Goal: Task Accomplishment & Management: Use online tool/utility

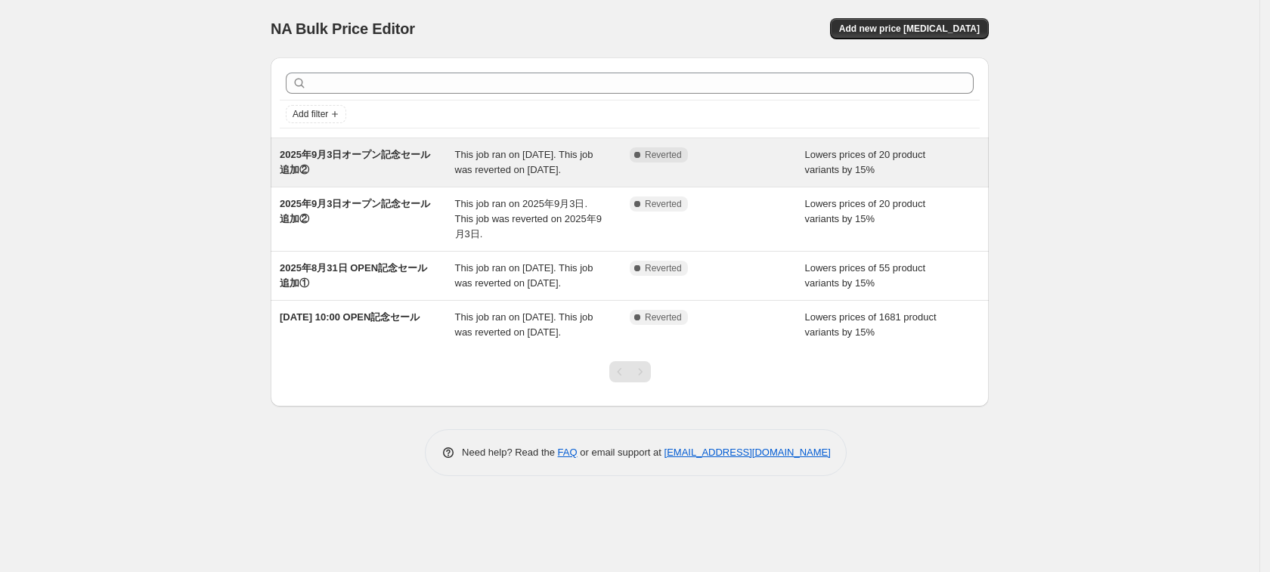
click at [742, 175] on div "Complete Reverted" at bounding box center [717, 162] width 175 height 30
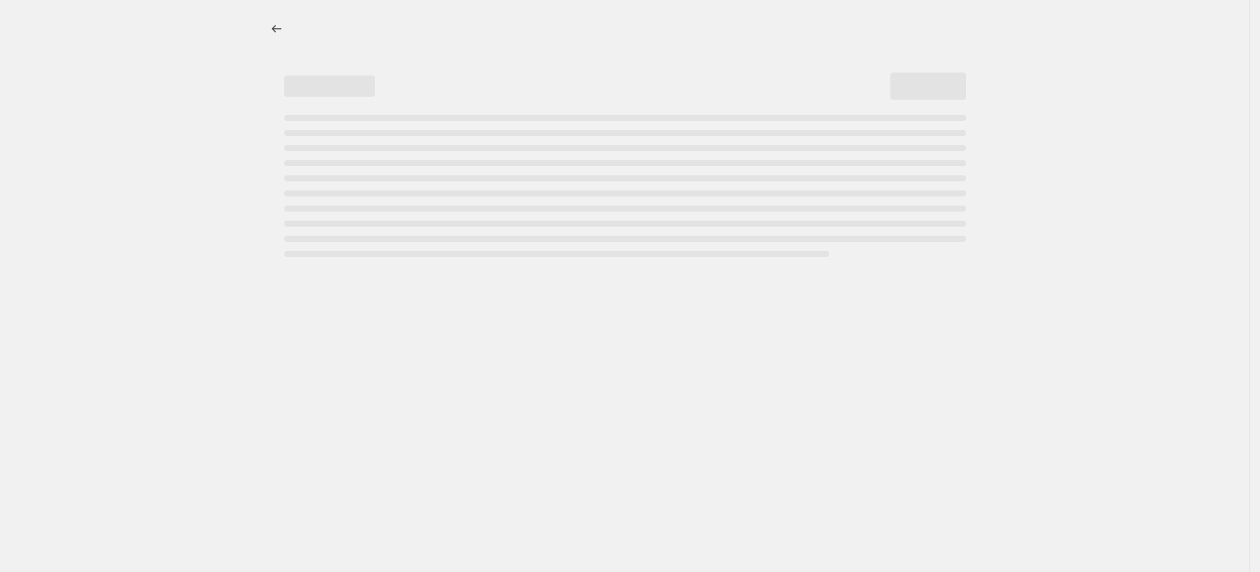
select select "percentage"
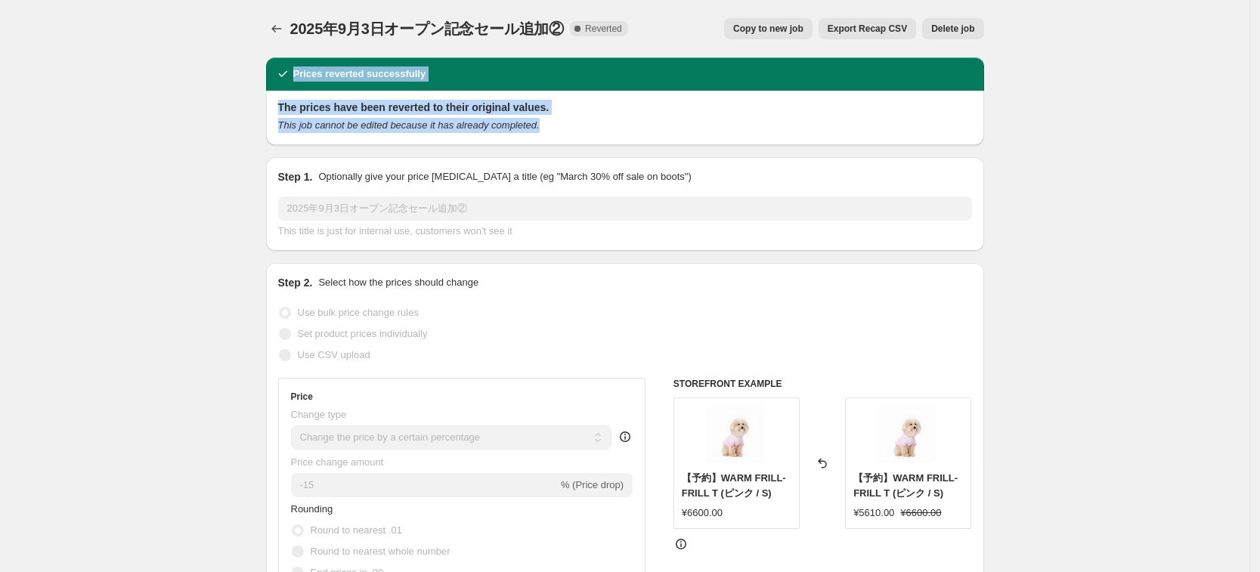
drag, startPoint x: 296, startPoint y: 68, endPoint x: 623, endPoint y: 128, distance: 332.0
click at [623, 128] on div "Prices reverted successfully The prices have been reverted to their original va…" at bounding box center [625, 101] width 718 height 88
copy div "Prices reverted successfully The prices have been reverted to their original va…"
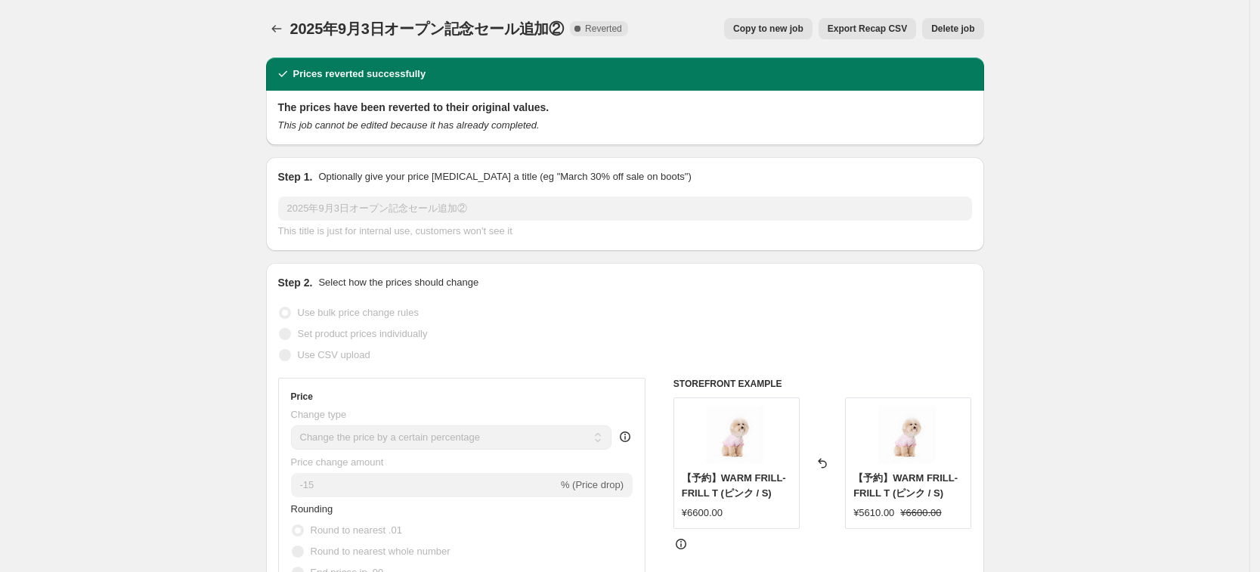
click at [281, 28] on icon "Price change jobs" at bounding box center [276, 28] width 15 height 15
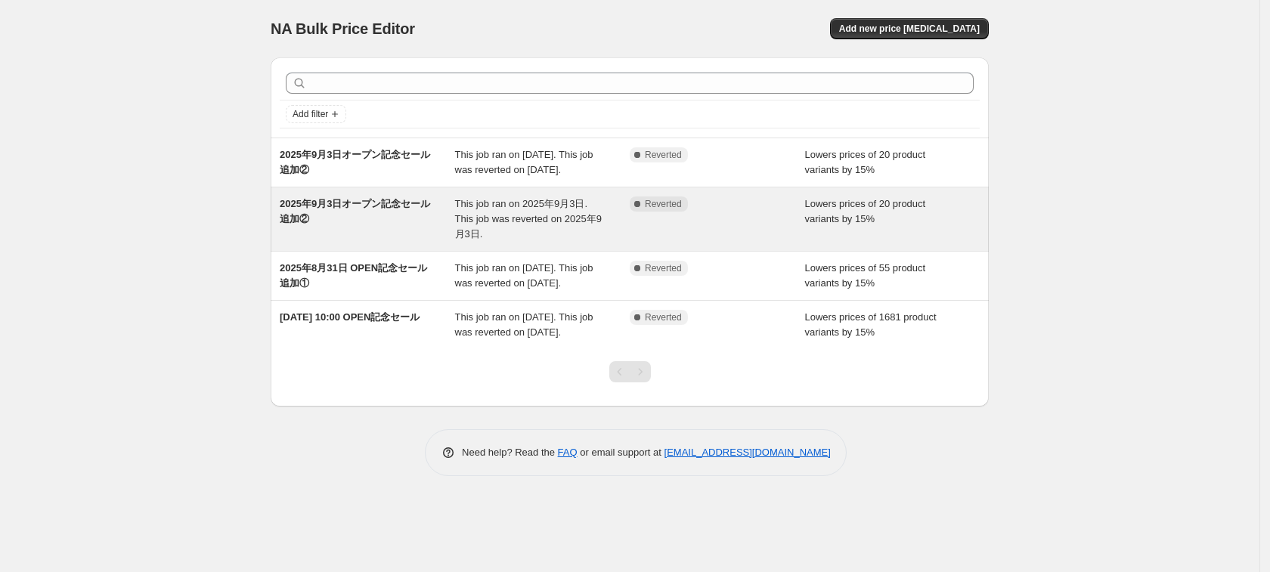
click at [372, 244] on div "2025年9月3日オープン記念セール追加② This job ran on 2025年9月3日. This job was reverted on 2025年…" at bounding box center [630, 218] width 718 height 63
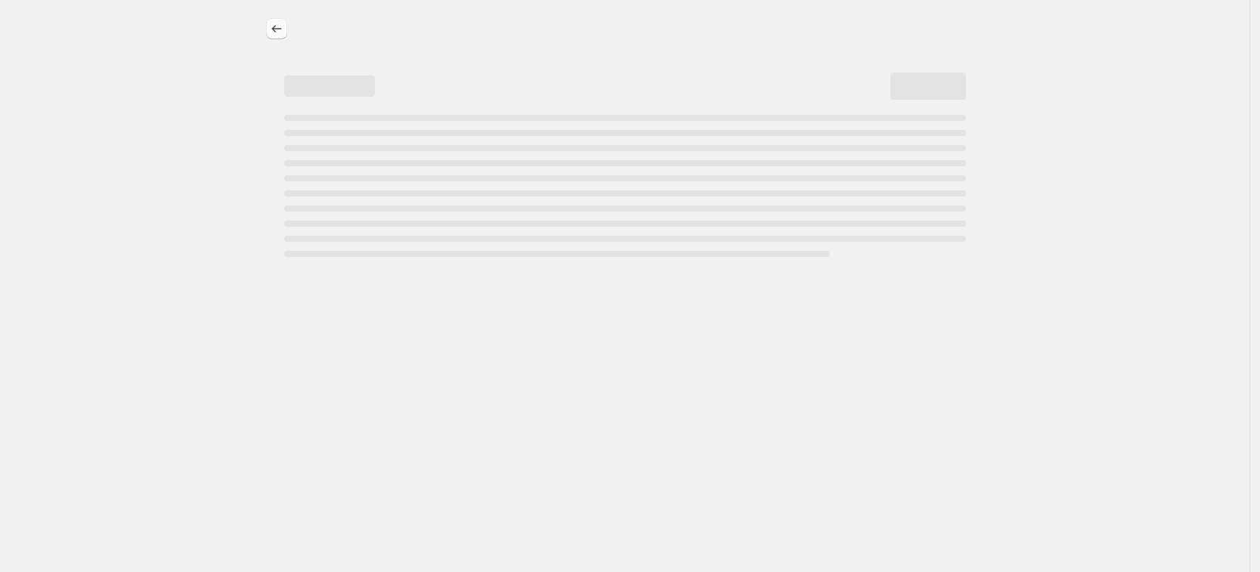
select select "percentage"
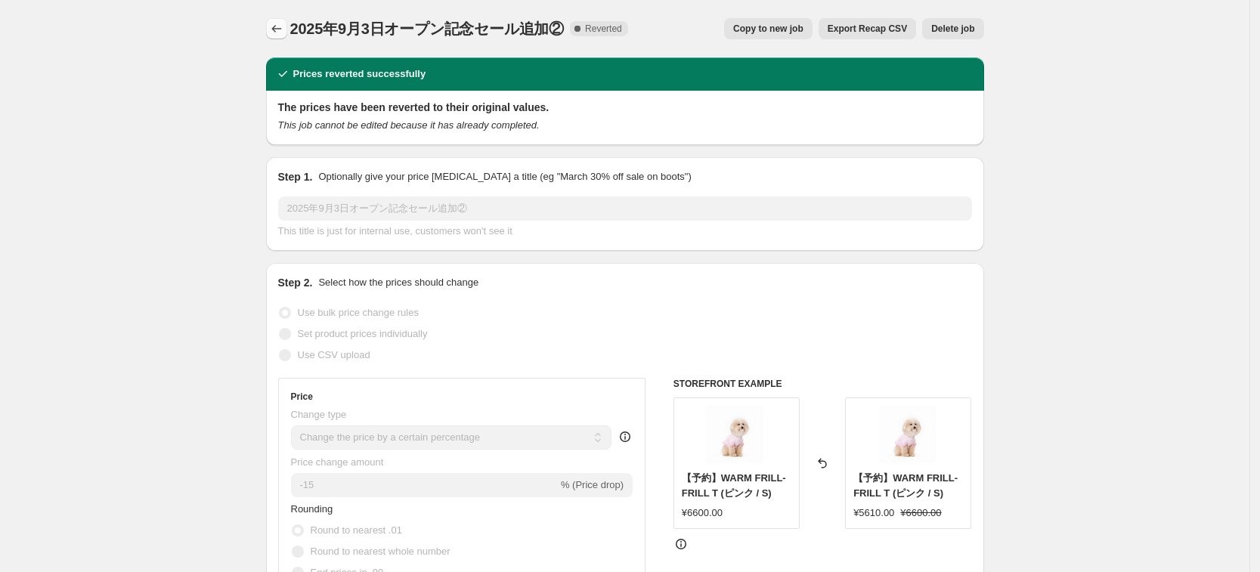
click at [284, 26] on icon "Price change jobs" at bounding box center [276, 28] width 15 height 15
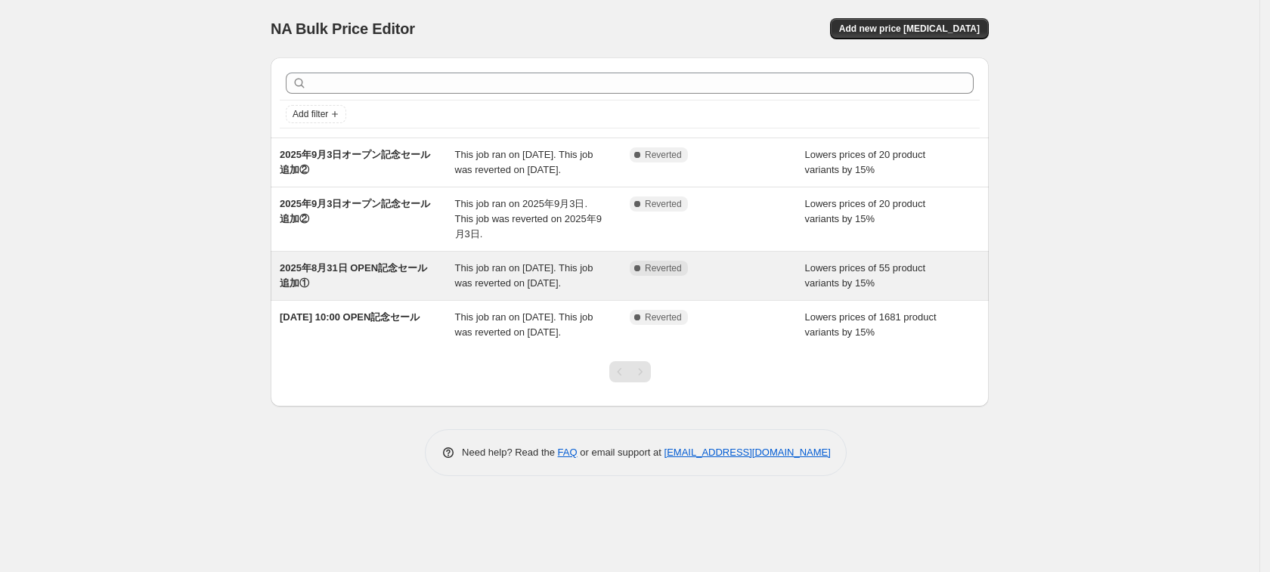
click at [348, 289] on div "2025年8月31日 OPEN記念セール追加①" at bounding box center [367, 276] width 175 height 30
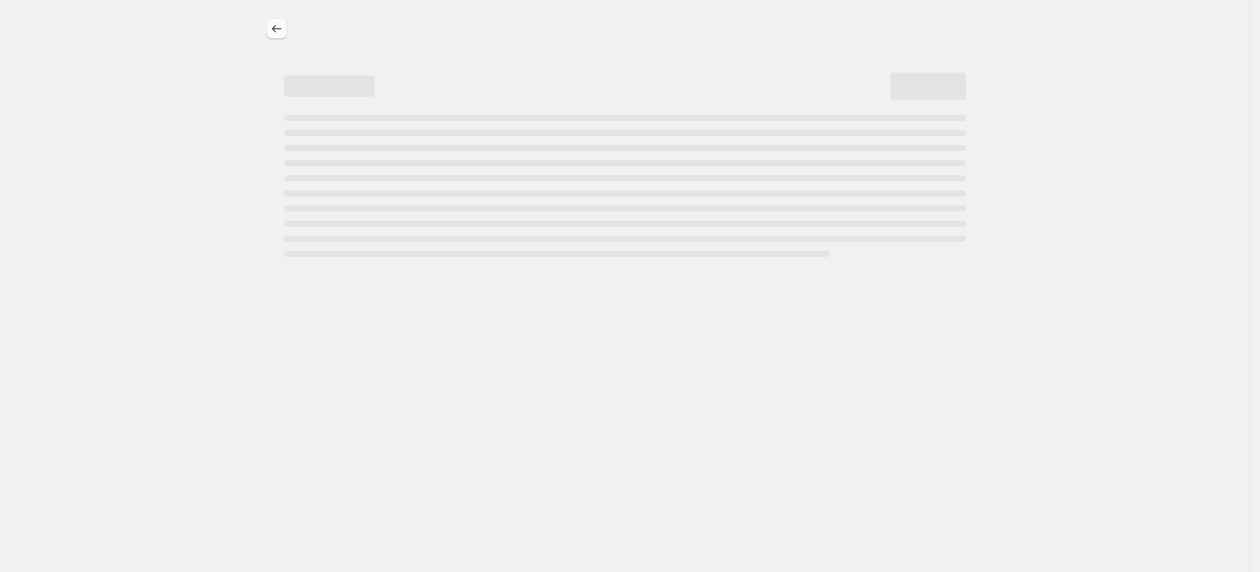
select select "percentage"
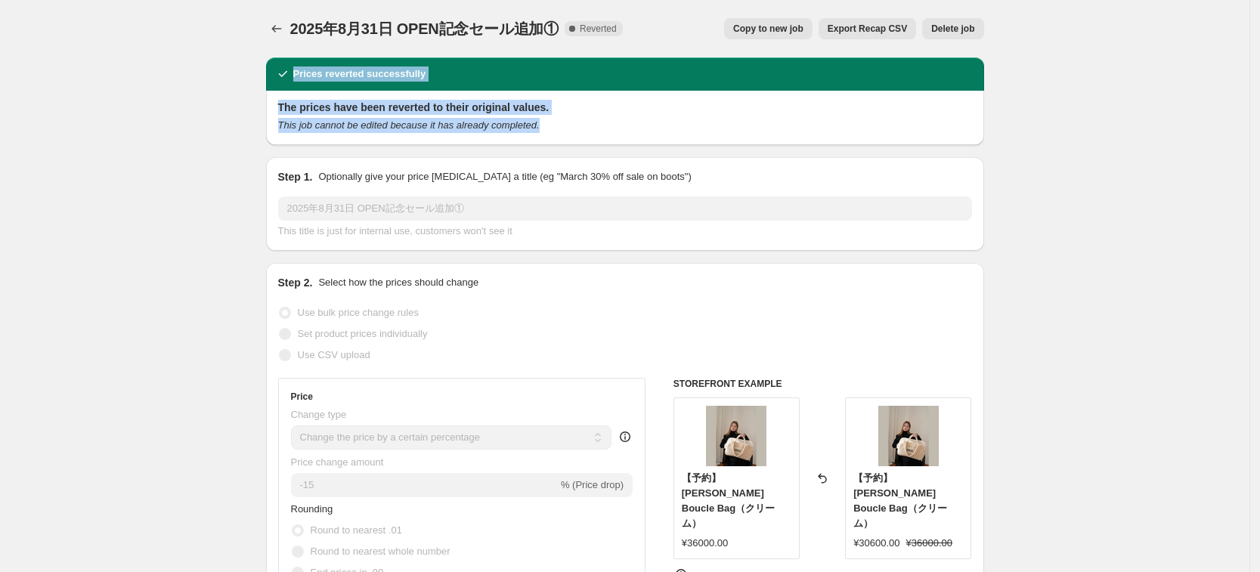
drag, startPoint x: 558, startPoint y: 131, endPoint x: 296, endPoint y: 60, distance: 271.5
click at [296, 60] on div "Prices reverted successfully The prices have been reverted to their original va…" at bounding box center [625, 101] width 718 height 88
copy div "Prices reverted successfully The prices have been reverted to their original va…"
click at [284, 24] on icon "Price change jobs" at bounding box center [276, 28] width 15 height 15
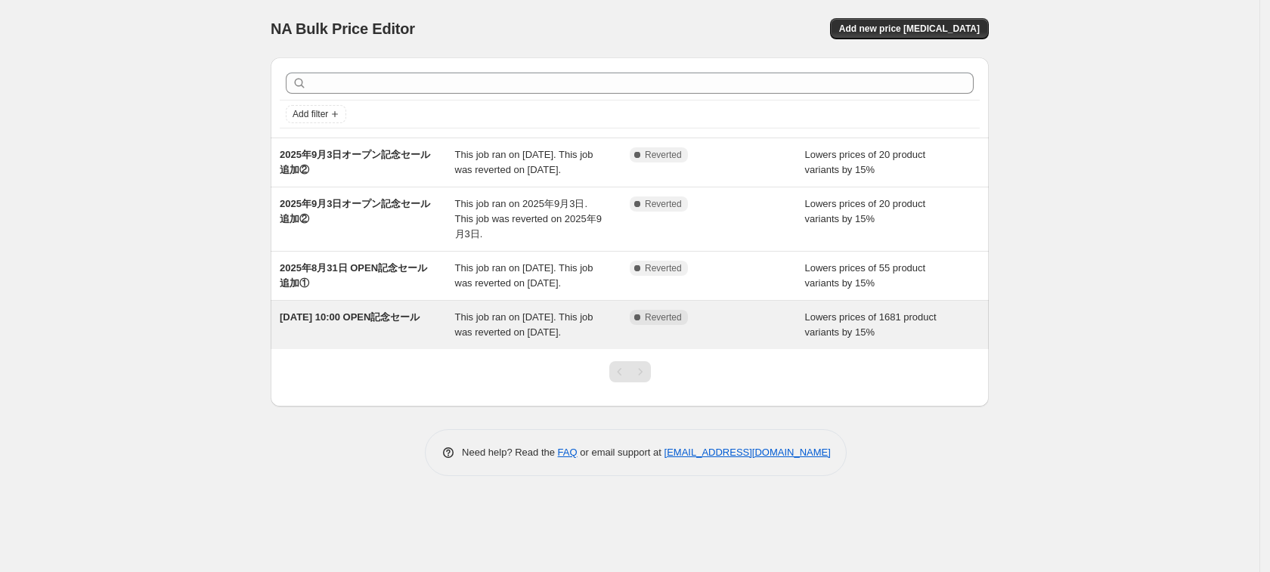
click at [395, 323] on span "[DATE] 10:00 OPEN記念セール" at bounding box center [350, 316] width 140 height 11
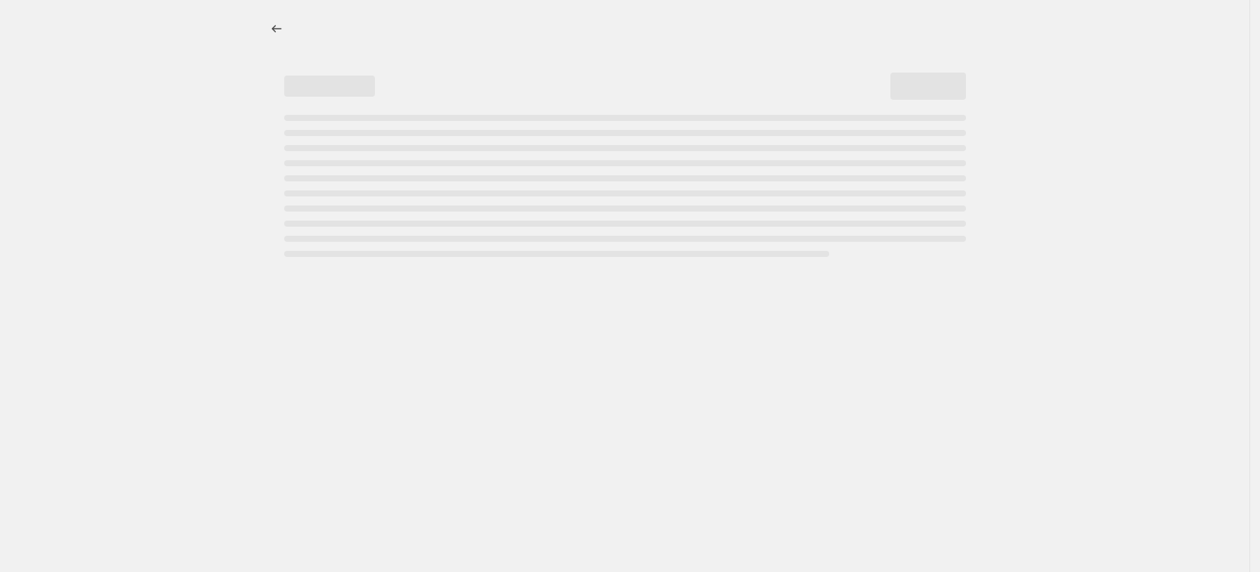
select select "percentage"
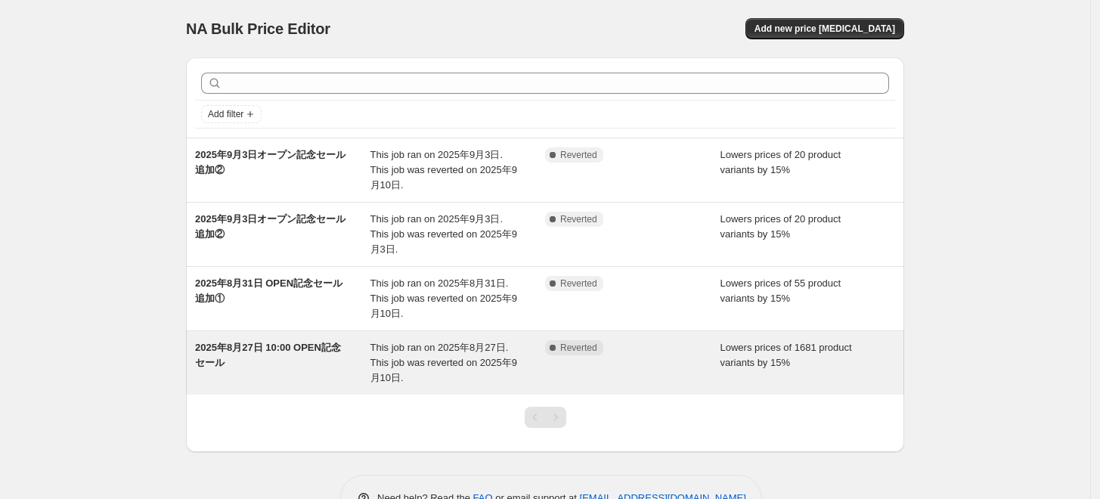
click at [297, 341] on div "[DATE] 10:00 OPEN記念セール" at bounding box center [282, 362] width 175 height 45
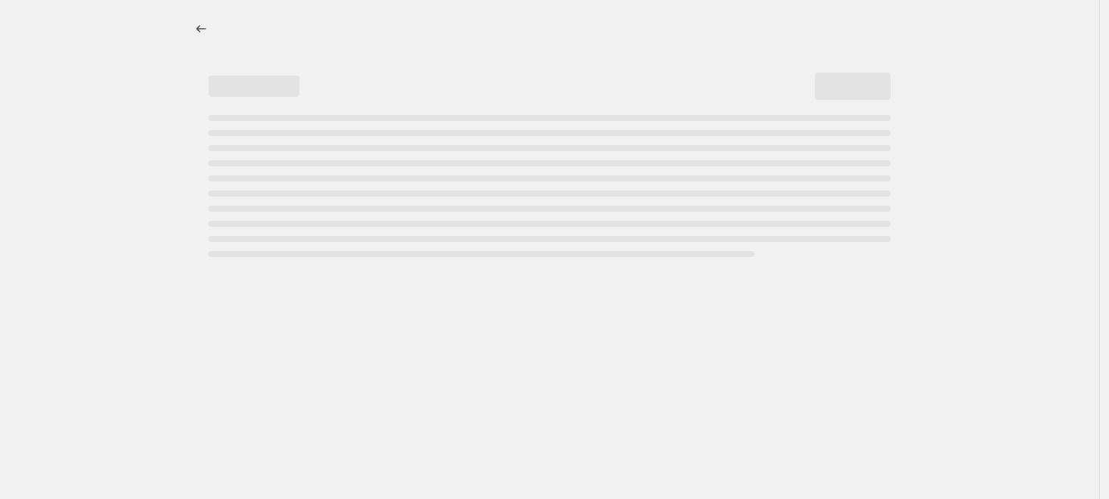
select select "percentage"
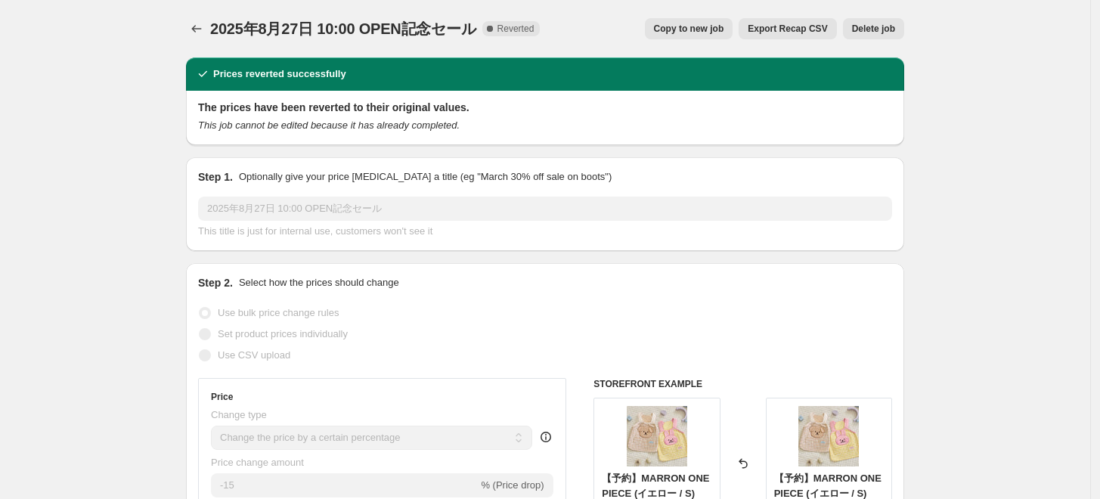
drag, startPoint x: 954, startPoint y: 32, endPoint x: 606, endPoint y: 30, distance: 347.6
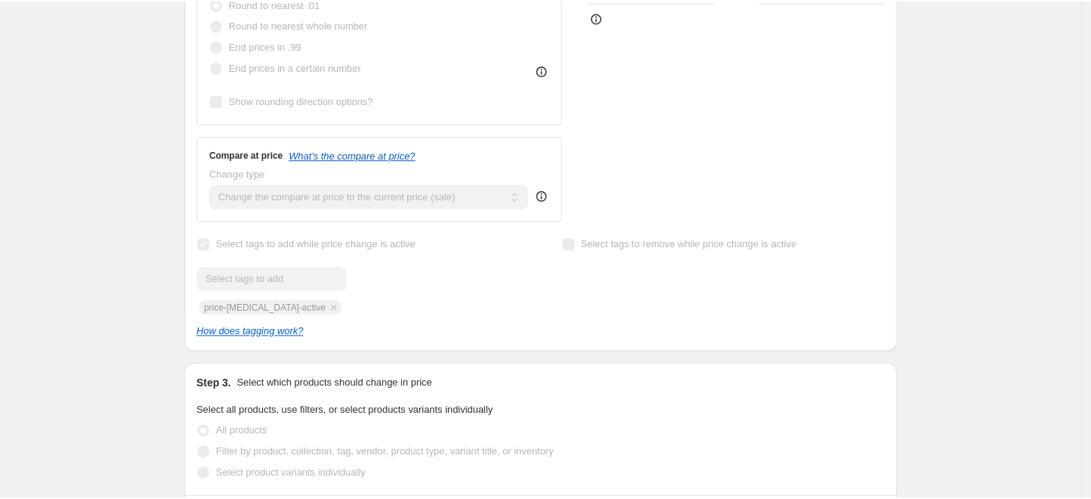
scroll to position [1421, 0]
